Goal: Task Accomplishment & Management: Manage account settings

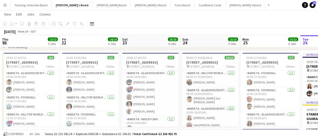
scroll to position [57, 0]
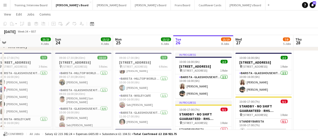
drag, startPoint x: 85, startPoint y: 76, endPoint x: 242, endPoint y: 64, distance: 157.6
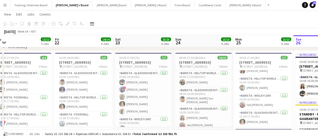
drag, startPoint x: 87, startPoint y: 61, endPoint x: 197, endPoint y: 57, distance: 109.8
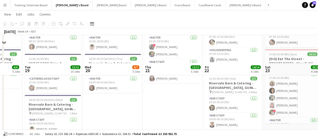
scroll to position [31, 0]
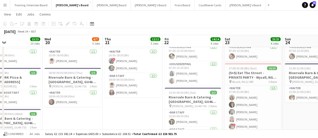
drag, startPoint x: 257, startPoint y: 99, endPoint x: 280, endPoint y: 103, distance: 23.4
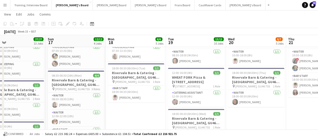
scroll to position [0, 124]
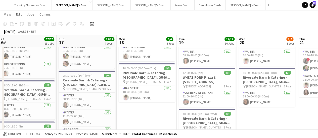
drag, startPoint x: 84, startPoint y: 75, endPoint x: 215, endPoint y: 75, distance: 130.8
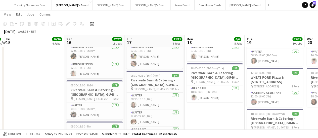
drag, startPoint x: 57, startPoint y: 74, endPoint x: 125, endPoint y: 76, distance: 67.8
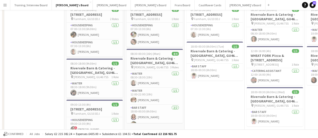
scroll to position [7, 0]
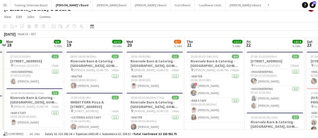
drag, startPoint x: 278, startPoint y: 105, endPoint x: 119, endPoint y: 89, distance: 160.0
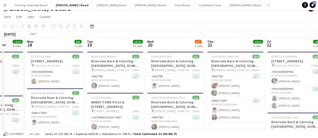
drag, startPoint x: 242, startPoint y: 96, endPoint x: 125, endPoint y: 95, distance: 117.0
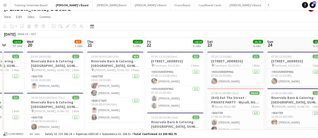
scroll to position [0, 152]
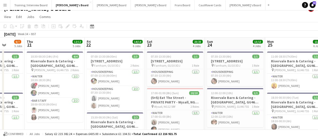
drag, startPoint x: 268, startPoint y: 103, endPoint x: 205, endPoint y: 96, distance: 63.4
click at [171, 113] on app-card-role "Waiter 5/5 17:00-01:00 (8h) Florence Johnson Tabby Barlow Lucy Smith Sadie O’Ne…" at bounding box center [175, 133] width 56 height 46
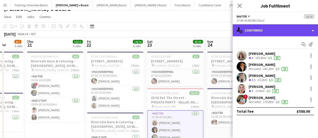
click at [295, 27] on div "single-neutral-actions-check-2 Confirmed" at bounding box center [274, 30] width 85 height 12
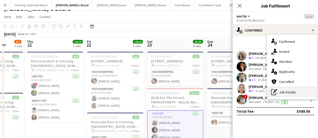
click at [288, 88] on div "pen-write Job Details" at bounding box center [292, 92] width 50 height 10
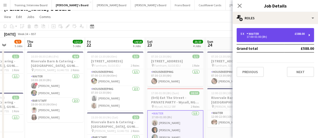
click at [272, 30] on div "5 x Waiter £588.00 17:00-01:00 (8h)" at bounding box center [274, 35] width 77 height 14
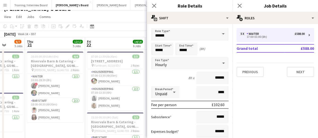
click at [112, 35] on div "August 2025 Week 34 • BST" at bounding box center [159, 34] width 318 height 7
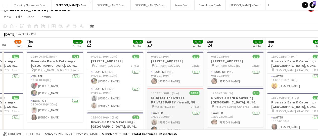
click at [174, 92] on span "17:00-01:00 (8h) (Sun)" at bounding box center [165, 93] width 28 height 4
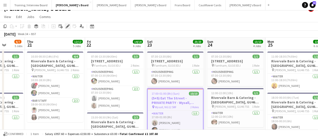
click at [67, 28] on icon "Edit" at bounding box center [68, 26] width 4 height 4
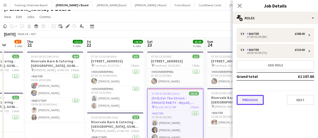
click at [249, 100] on button "Previous" at bounding box center [249, 100] width 27 height 10
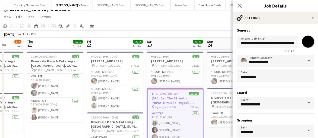
scroll to position [42, 0]
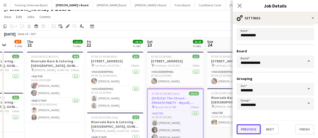
click at [244, 129] on button "Previous" at bounding box center [248, 130] width 24 height 10
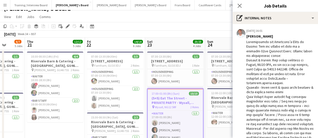
scroll to position [129, 0]
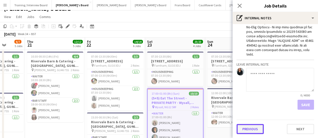
click at [254, 127] on button "Previous" at bounding box center [249, 129] width 27 height 10
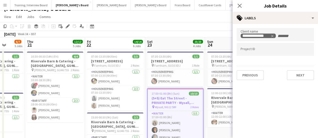
click at [255, 51] on input "Type to search project ID labels..." at bounding box center [274, 49] width 69 height 5
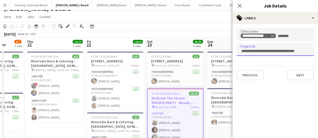
paste input "*****"
type input "*****"
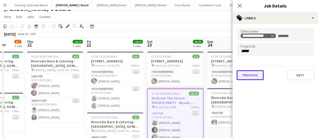
click at [247, 75] on button "Previous" at bounding box center [249, 75] width 27 height 10
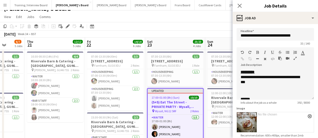
click at [217, 32] on div "August 2025 Week 34 • BST Publish 1 job Revert 1 job" at bounding box center [159, 34] width 318 height 7
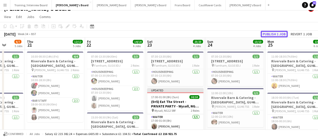
click at [269, 36] on button "Publish 1 job" at bounding box center [273, 34] width 27 height 7
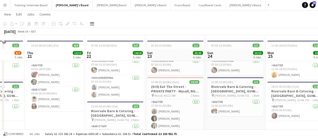
scroll to position [38, 0]
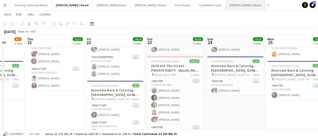
click at [225, 3] on button "[PERSON_NAME]'s Board Close" at bounding box center [245, 5] width 40 height 10
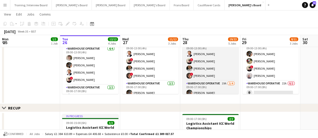
scroll to position [21, 0]
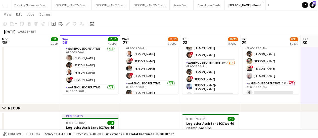
drag, startPoint x: 311, startPoint y: 61, endPoint x: 181, endPoint y: 65, distance: 129.4
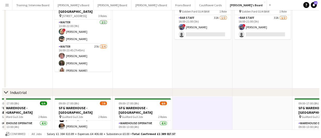
scroll to position [0, 0]
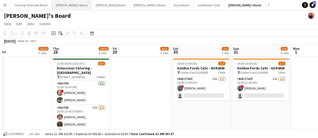
click at [59, 3] on button "[PERSON_NAME]'s Board Close" at bounding box center [72, 5] width 40 height 10
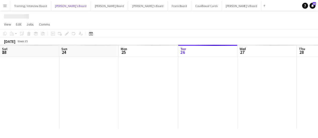
scroll to position [0, 120]
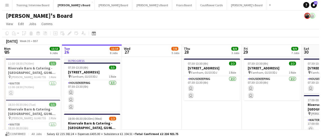
scroll to position [0, 140]
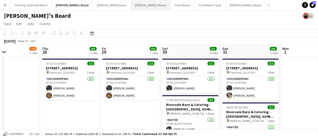
click at [131, 3] on button "Caitlin's Board Close" at bounding box center [151, 5] width 40 height 10
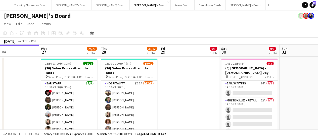
scroll to position [0, 136]
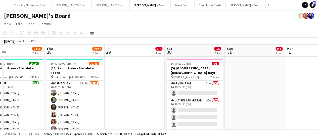
drag, startPoint x: 268, startPoint y: 77, endPoint x: 132, endPoint y: 70, distance: 135.8
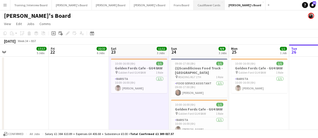
click at [193, 3] on button "Cauliflower Cards Close" at bounding box center [208, 5] width 31 height 10
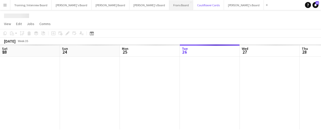
scroll to position [0, 120]
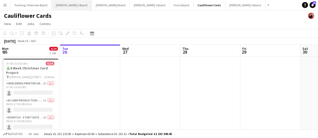
click at [71, 6] on button "[PERSON_NAME]'s Board Close" at bounding box center [72, 5] width 40 height 10
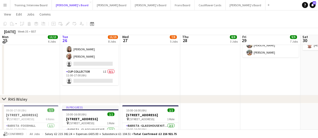
scroll to position [455, 0]
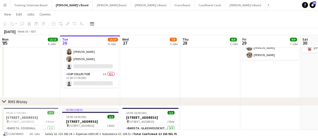
click at [151, 74] on app-date-cell at bounding box center [150, 55] width 60 height 86
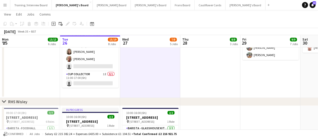
click at [107, 90] on app-date-cell "In progress 09:00-17:00 (8h) 2/4 Logistics Assistant RECUP, [GEOGRAPHIC_DATA] J…" at bounding box center [90, 55] width 60 height 86
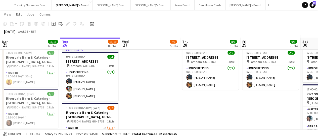
scroll to position [16, 0]
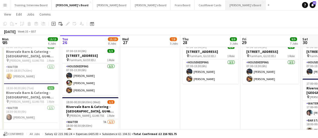
click at [225, 3] on button "[PERSON_NAME]'s Board Close" at bounding box center [245, 5] width 40 height 10
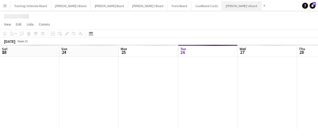
scroll to position [0, 120]
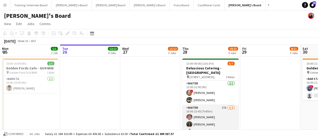
click at [225, 113] on app-card-role "Waiter 27A [DATE] 16:00-23:45 (7h45m) [PERSON_NAME] [PERSON_NAME] [PERSON_NAME]…" at bounding box center [210, 124] width 56 height 39
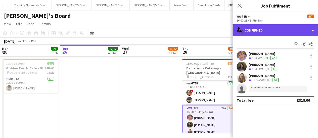
click at [294, 28] on div "single-neutral-actions-check-2 Confirmed" at bounding box center [274, 30] width 85 height 12
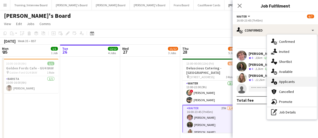
click at [285, 80] on div "single-neutral-actions-information Applicants" at bounding box center [292, 82] width 50 height 10
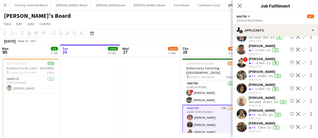
scroll to position [245, 0]
click at [261, 113] on div "24.1km" at bounding box center [261, 115] width 11 height 4
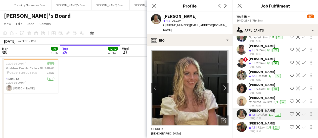
click at [302, 112] on app-icon "Confirm" at bounding box center [304, 114] width 4 height 4
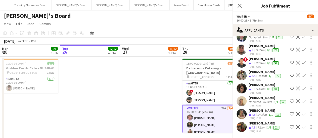
scroll to position [210, 0]
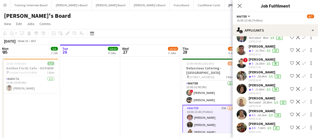
click at [302, 113] on app-icon "Confirm" at bounding box center [304, 115] width 4 height 4
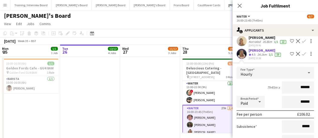
scroll to position [324, 0]
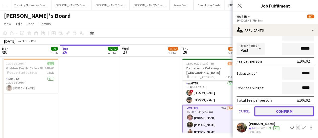
click at [294, 114] on button "Confirm" at bounding box center [284, 111] width 60 height 10
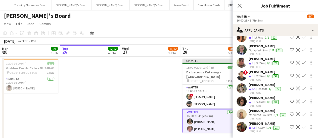
scroll to position [198, 0]
click at [160, 99] on app-date-cell at bounding box center [150, 103] width 60 height 93
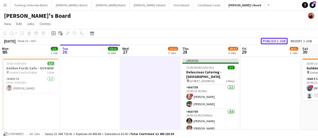
click at [268, 42] on button "Publish 1 job" at bounding box center [273, 41] width 27 height 7
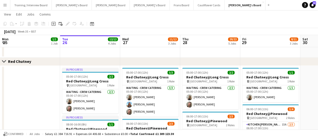
scroll to position [351, 0]
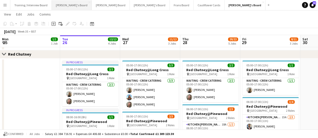
click at [60, 5] on button "[PERSON_NAME]'s Board Close" at bounding box center [72, 5] width 40 height 10
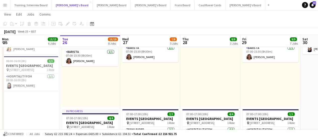
scroll to position [131, 0]
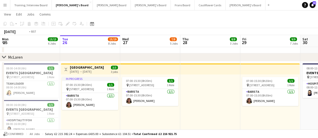
drag, startPoint x: 47, startPoint y: 44, endPoint x: 166, endPoint y: 71, distance: 122.7
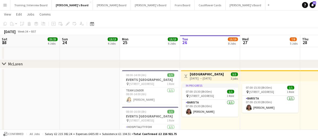
scroll to position [0, 117]
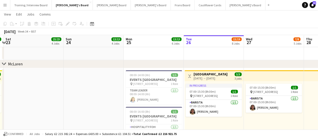
drag, startPoint x: 115, startPoint y: 59, endPoint x: 180, endPoint y: 62, distance: 65.4
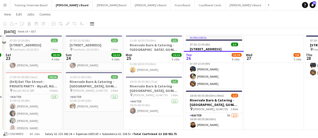
scroll to position [18, 0]
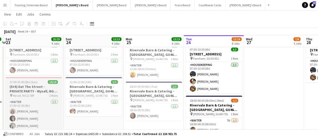
click at [27, 89] on h3 "(5+5) Eat The Street - PRIVATE PARTY - Wysall, NG12 5RF" at bounding box center [34, 89] width 56 height 9
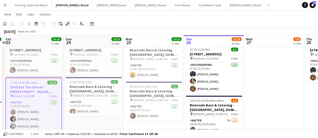
click at [69, 23] on icon "Edit" at bounding box center [68, 24] width 4 height 4
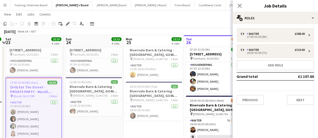
click at [249, 95] on div "Previous Next" at bounding box center [274, 98] width 77 height 14
click at [250, 101] on button "Previous" at bounding box center [249, 100] width 27 height 10
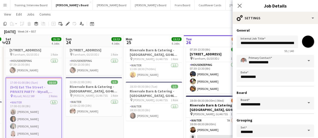
scroll to position [42, 0]
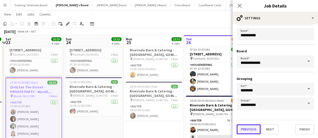
click at [242, 131] on button "Previous" at bounding box center [248, 130] width 24 height 10
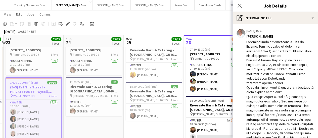
scroll to position [0, 0]
click at [313, 52] on app-board-job-internal-notes "[DATE] 16:01 Edit internal note Delete internal note [PERSON_NAME] Leave intern…" at bounding box center [274, 129] width 85 height 202
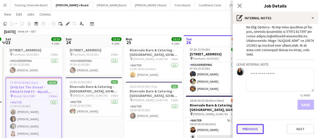
scroll to position [124, 0]
click at [255, 125] on button "Previous" at bounding box center [249, 129] width 27 height 10
